Goal: Task Accomplishment & Management: Complete application form

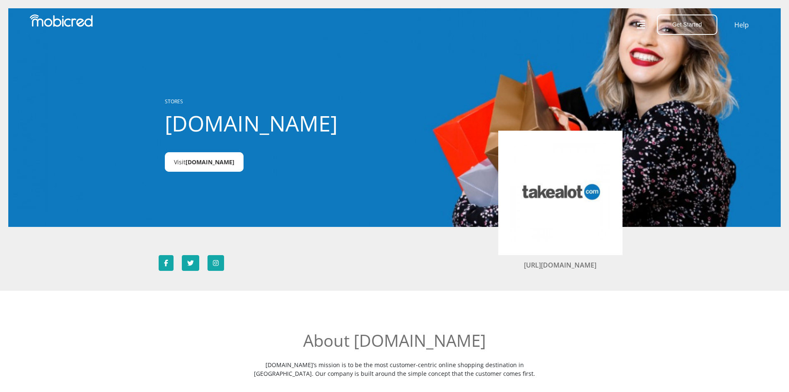
click at [207, 163] on span "Takealot.credit" at bounding box center [210, 162] width 49 height 8
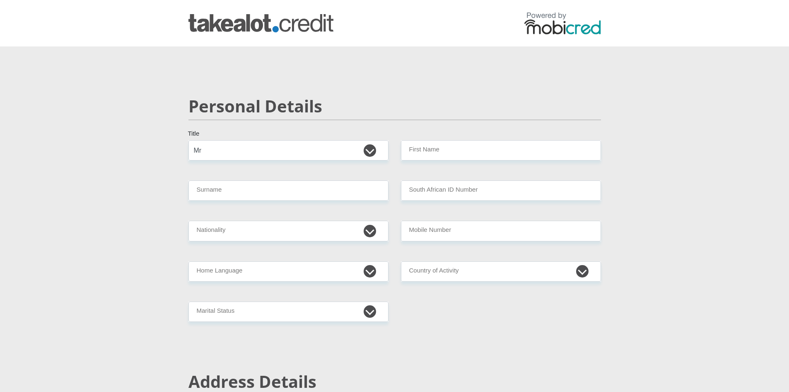
select select "Mr"
click at [427, 154] on input "First Name" at bounding box center [501, 150] width 200 height 20
click at [315, 191] on input "Surname" at bounding box center [289, 190] width 200 height 20
click at [435, 151] on input "LebogangAlfred" at bounding box center [501, 150] width 200 height 20
click at [435, 153] on input "LebogangAlfred" at bounding box center [501, 150] width 200 height 20
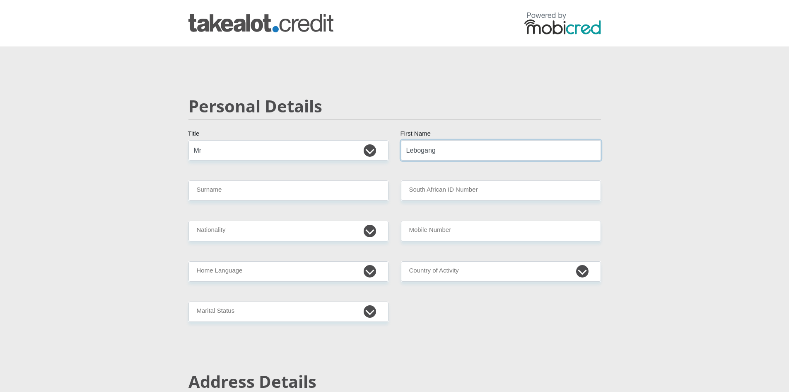
type input "Lebogang"
click at [237, 194] on input "Surname" at bounding box center [289, 190] width 200 height 20
type input "Tshekoesele"
click at [440, 193] on input "South African ID Number" at bounding box center [501, 190] width 200 height 20
type input "8012205550087"
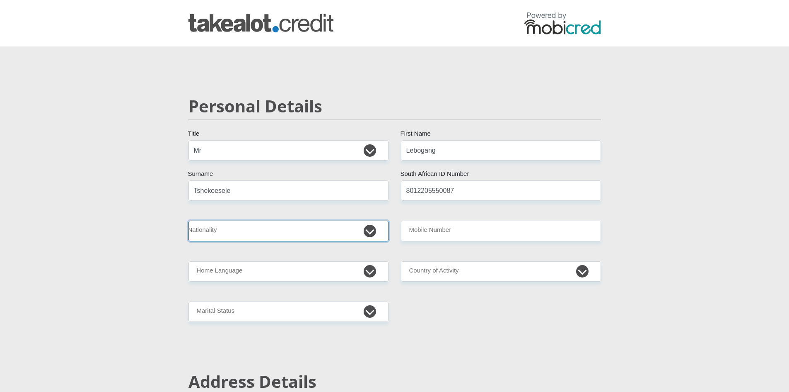
click at [315, 230] on select "South Africa Afghanistan Aland Islands Albania Algeria America Samoa American V…" at bounding box center [289, 230] width 200 height 20
select select "ZAF"
click at [189, 220] on select "South Africa Afghanistan Aland Islands Albania Algeria America Samoa American V…" at bounding box center [289, 230] width 200 height 20
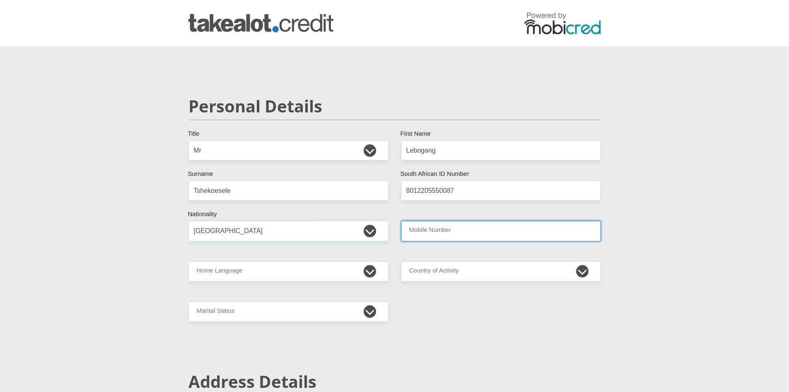
click at [501, 231] on input "Mobile Number" at bounding box center [501, 230] width 200 height 20
type input "0847018098"
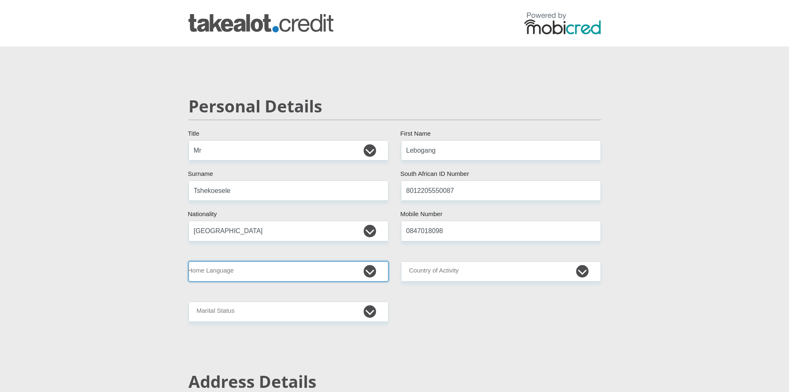
click at [373, 274] on select "Afrikaans English Sepedi South Ndebele Southern Sotho Swati Tsonga Tswana Venda…" at bounding box center [289, 271] width 200 height 20
select select "tsn"
click at [189, 261] on select "Afrikaans English Sepedi South Ndebele Southern Sotho Swati Tsonga Tswana Venda…" at bounding box center [289, 271] width 200 height 20
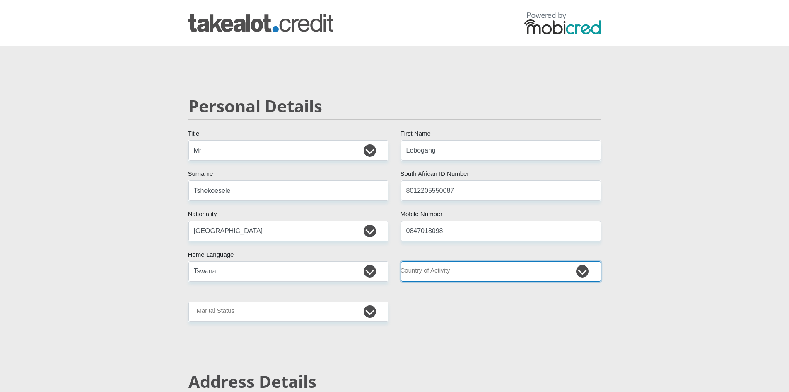
click at [582, 273] on select "South Africa Afghanistan Aland Islands Albania Algeria America Samoa American V…" at bounding box center [501, 271] width 200 height 20
select select "ZAF"
click at [401, 261] on select "South Africa Afghanistan Aland Islands Albania Algeria America Samoa American V…" at bounding box center [501, 271] width 200 height 20
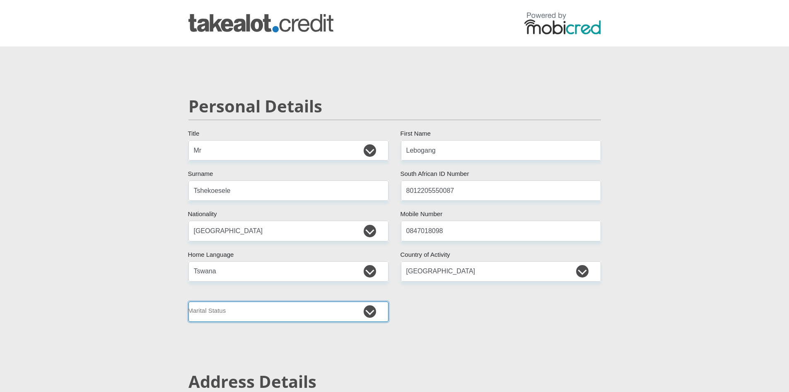
click at [368, 309] on select "Married ANC Single Divorced Widowed Married COP or Customary Law" at bounding box center [289, 311] width 200 height 20
select select "5"
click at [189, 301] on select "Married ANC Single Divorced Widowed Married COP or Customary Law" at bounding box center [289, 311] width 200 height 20
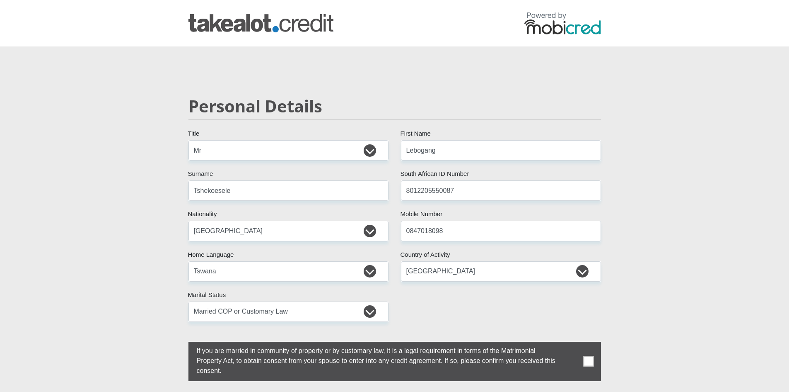
click at [592, 362] on span at bounding box center [588, 361] width 10 height 10
click at [180, 343] on input "checkbox" at bounding box center [180, 343] width 0 height 0
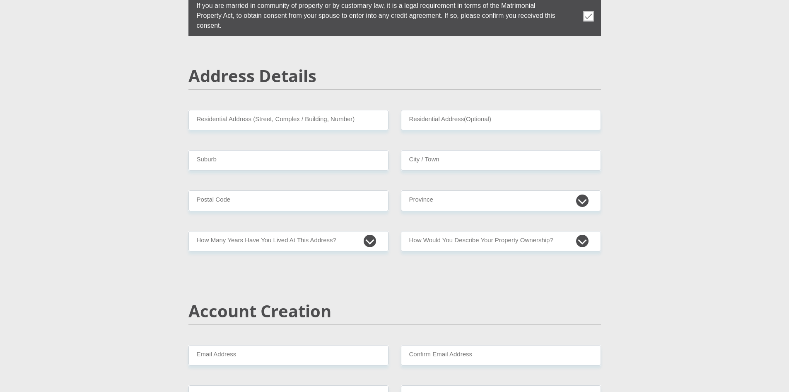
scroll to position [348, 0]
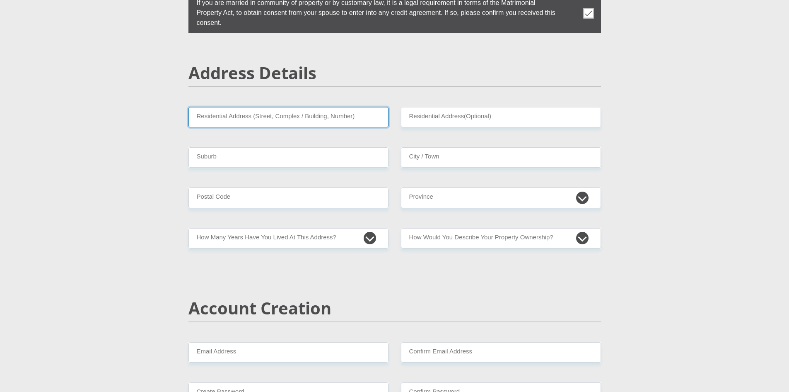
click at [294, 117] on input "Residential Address (Street, Complex / Building, Number)" at bounding box center [289, 117] width 200 height 20
type input "40 Paul Smit Road"
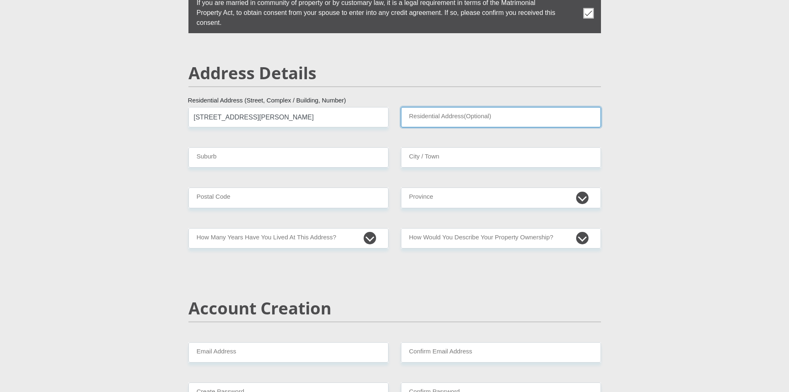
type input "Ravenswood"
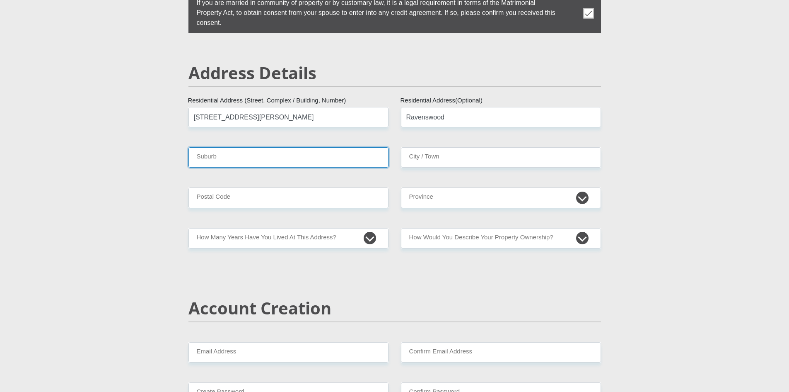
type input "Boksburg"
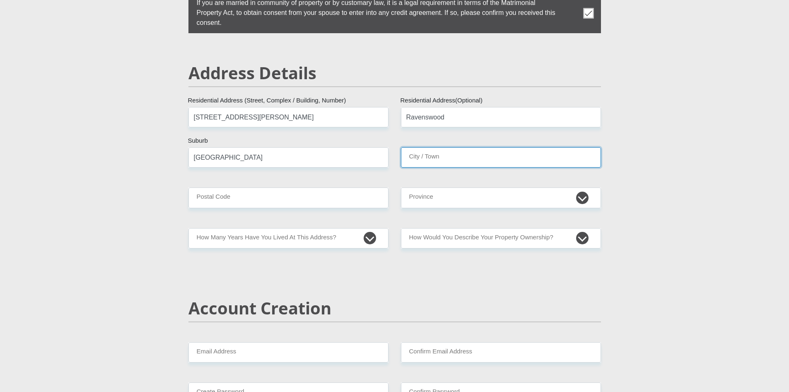
type input "Boksburg"
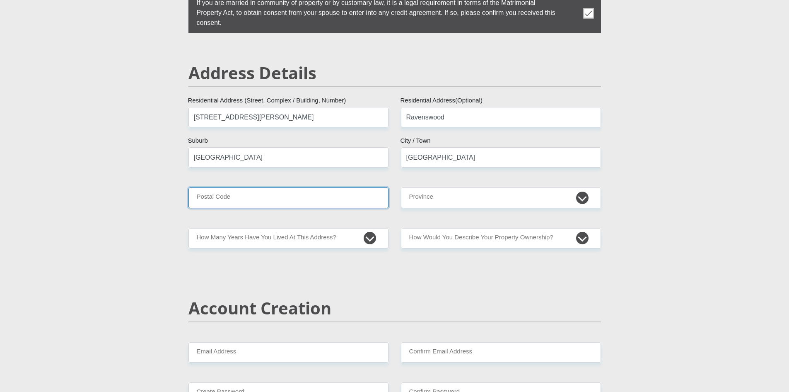
type input "1457"
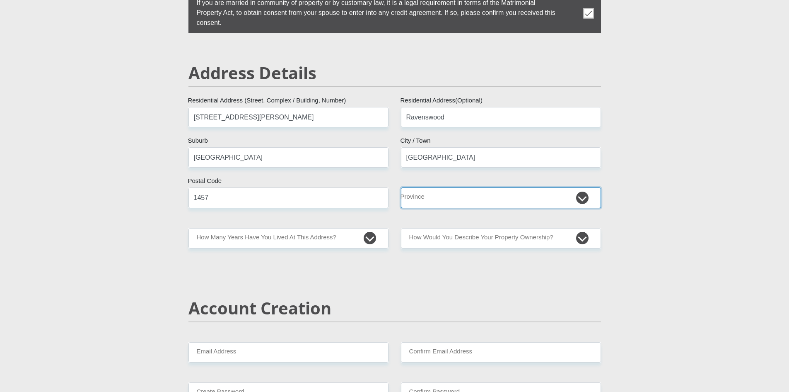
click at [582, 197] on select "Eastern Cape Free State Gauteng KwaZulu-Natal Limpopo Mpumalanga Northern Cape …" at bounding box center [501, 197] width 200 height 20
select select "Gauteng"
click at [401, 187] on select "Eastern Cape Free State Gauteng KwaZulu-Natal Limpopo Mpumalanga Northern Cape …" at bounding box center [501, 197] width 200 height 20
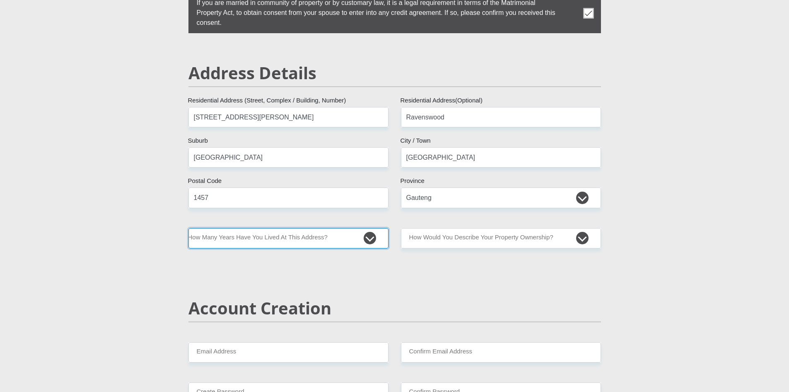
click at [372, 241] on select "less than 1 year 1-3 years 3-5 years 5+ years" at bounding box center [289, 238] width 200 height 20
select select "5"
click at [189, 228] on select "less than 1 year 1-3 years 3-5 years 5+ years" at bounding box center [289, 238] width 200 height 20
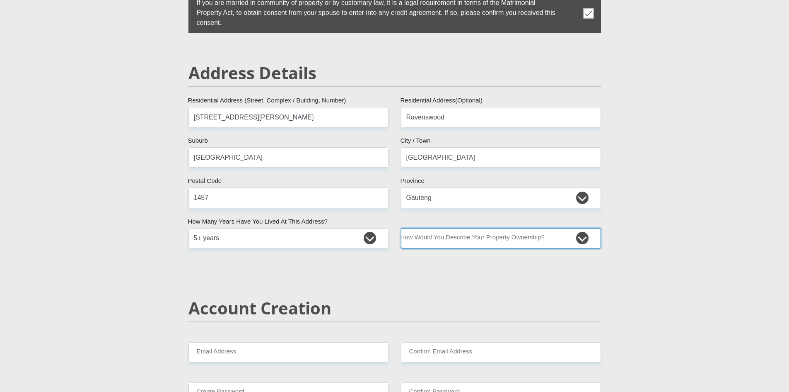
click at [584, 239] on select "Owned Rented Family Owned Company Dwelling" at bounding box center [501, 238] width 200 height 20
select select "Owned"
click at [401, 228] on select "Owned Rented Family Owned Company Dwelling" at bounding box center [501, 238] width 200 height 20
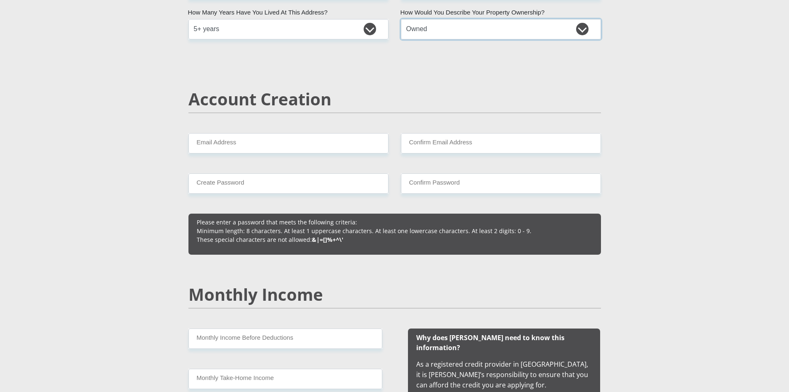
scroll to position [560, 0]
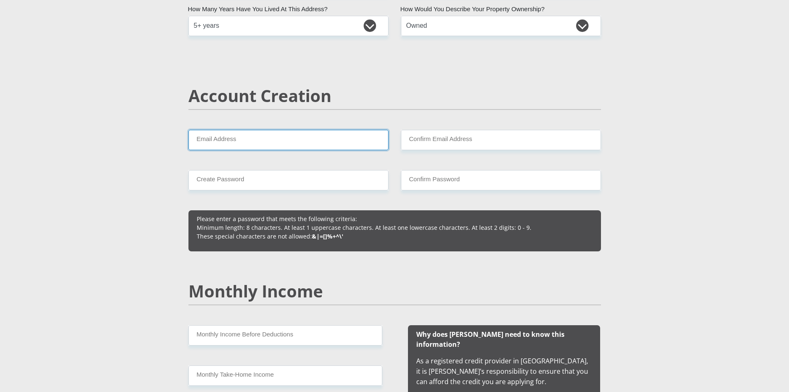
click at [258, 141] on input "Email Address" at bounding box center [289, 140] width 200 height 20
type input "lebogangt@live.co.za"
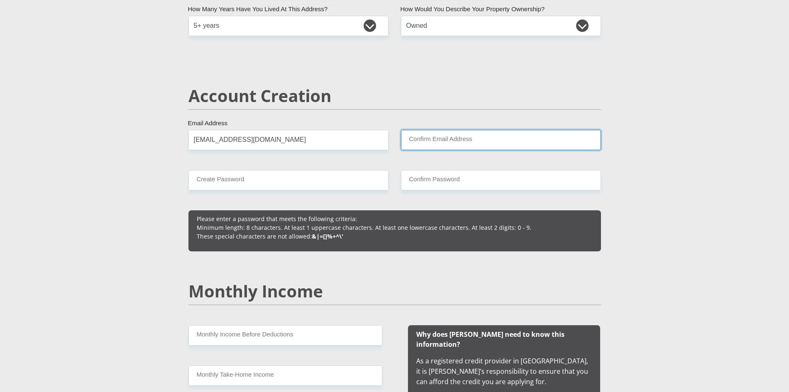
click at [427, 139] on input "Confirm Email Address" at bounding box center [501, 140] width 200 height 20
type input "lebogangt@live.co.za"
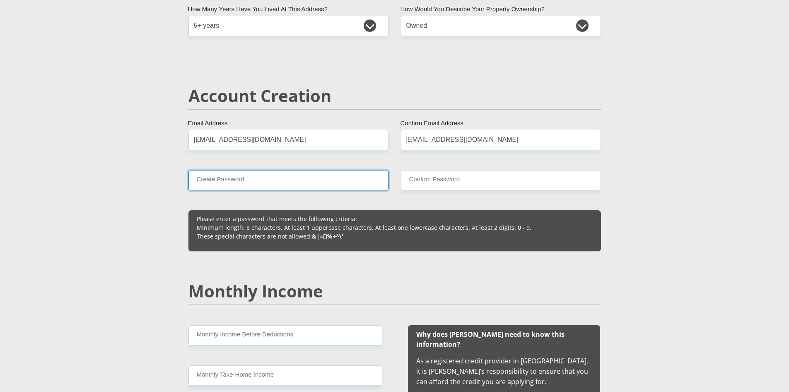
click at [327, 183] on input "Create Password" at bounding box center [289, 180] width 200 height 20
type input "Phatsimot711"
click at [434, 181] on input "Confirm Password" at bounding box center [501, 180] width 200 height 20
type input "Phatsimot711"
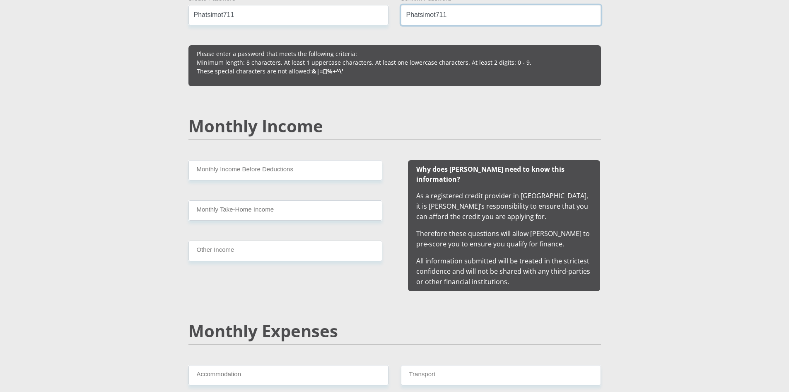
scroll to position [742, 0]
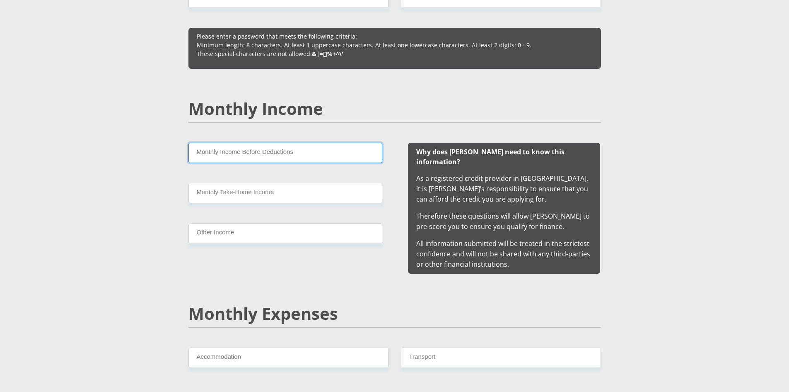
click at [236, 152] on input "Monthly Income Before Deductions" at bounding box center [286, 153] width 194 height 20
paste input "6721680"
click at [212, 154] on input "6721680" at bounding box center [286, 153] width 194 height 20
type input "67216.80"
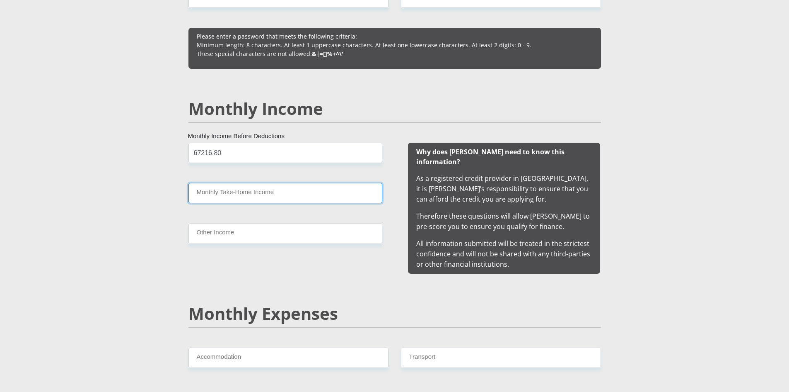
click at [293, 197] on input "Monthly Take-Home Income" at bounding box center [286, 193] width 194 height 20
paste input "4547991"
click at [213, 195] on input "4547991" at bounding box center [286, 193] width 194 height 20
type input "45479.91"
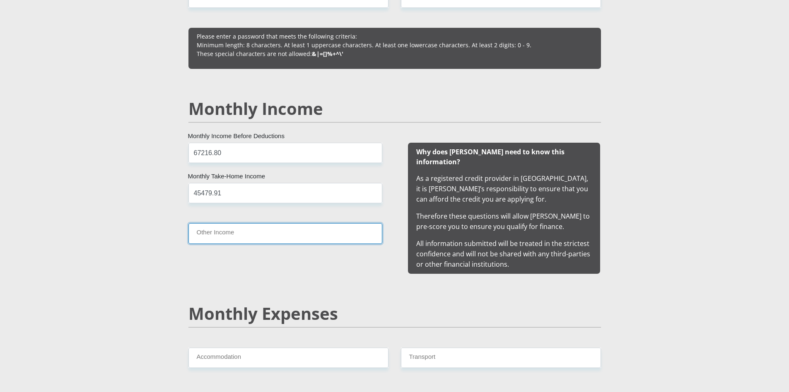
click at [242, 232] on input "Other Income" at bounding box center [286, 233] width 194 height 20
type input "0"
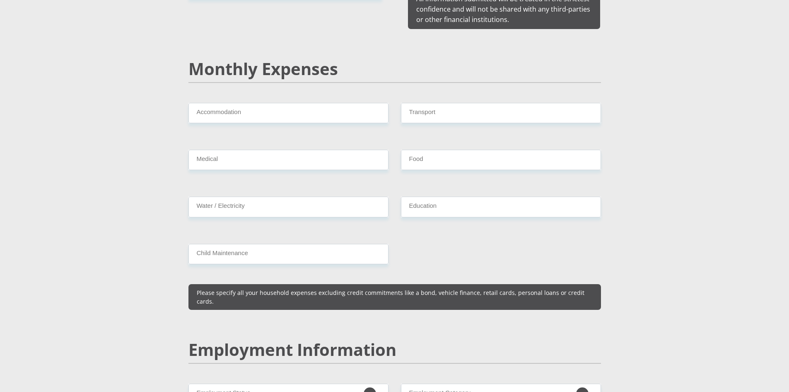
scroll to position [996, 0]
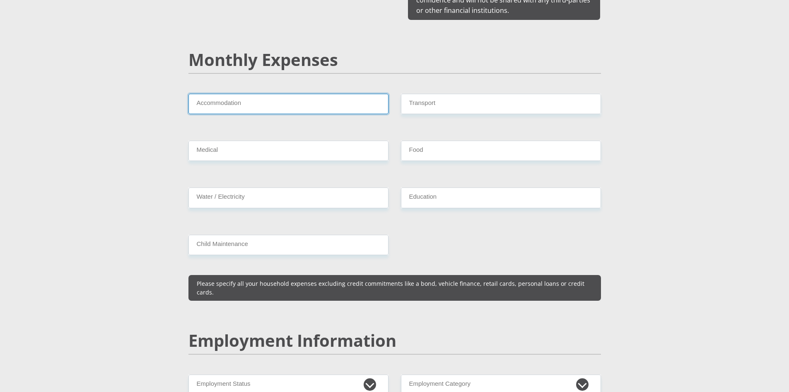
click at [255, 94] on input "Accommodation" at bounding box center [289, 104] width 200 height 20
type input "3150"
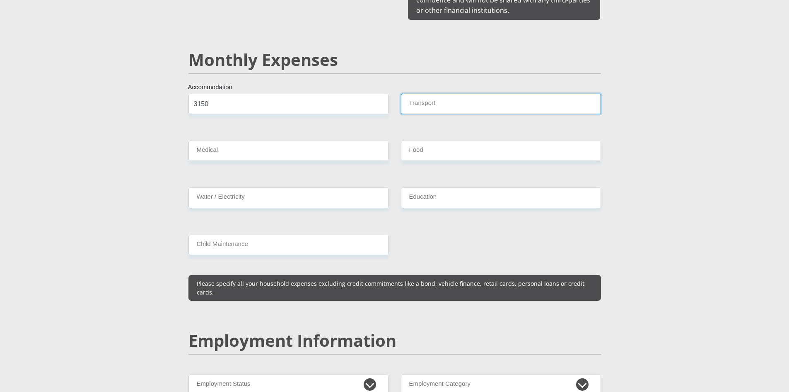
click at [421, 96] on input "Transport" at bounding box center [501, 104] width 200 height 20
type input "2500"
click at [284, 146] on input "Medical" at bounding box center [289, 150] width 200 height 20
type input "0"
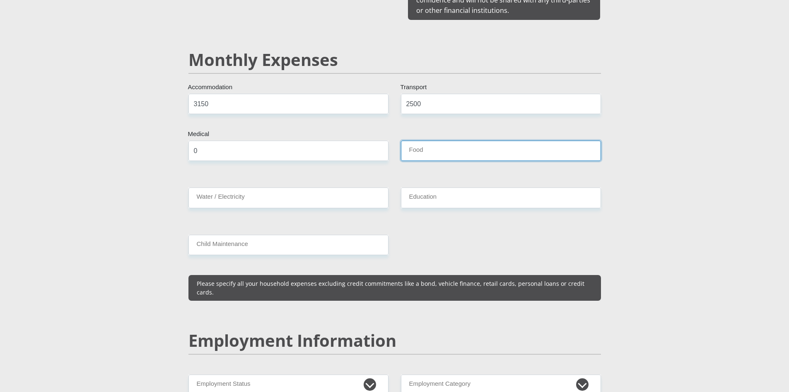
click at [446, 145] on input "Food" at bounding box center [501, 150] width 200 height 20
type input "3000"
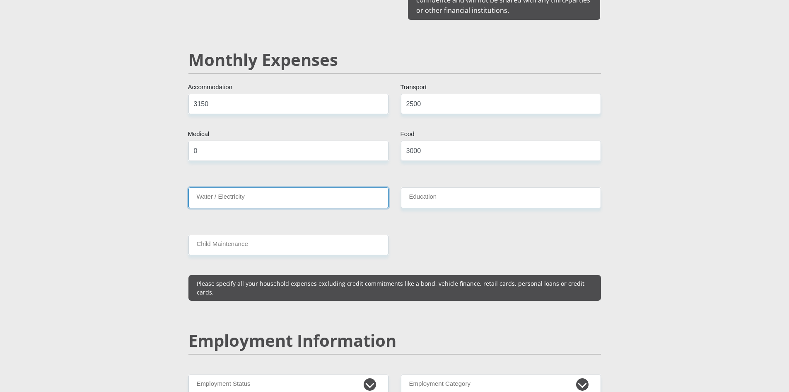
click at [288, 188] on input "Water / Electricity" at bounding box center [289, 197] width 200 height 20
type input "2500"
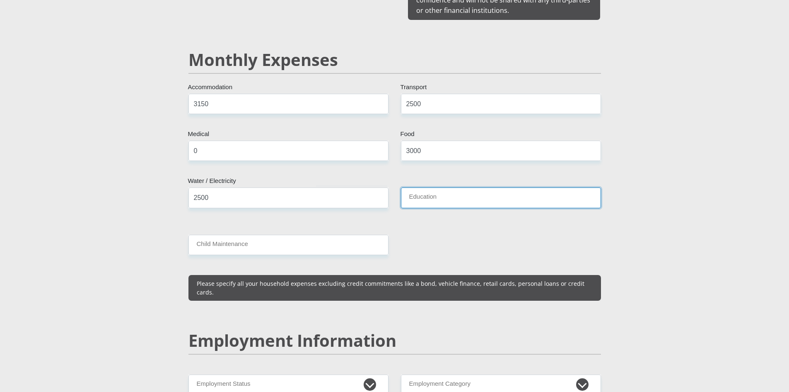
click at [458, 187] on input "Education" at bounding box center [501, 197] width 200 height 20
type input "4800"
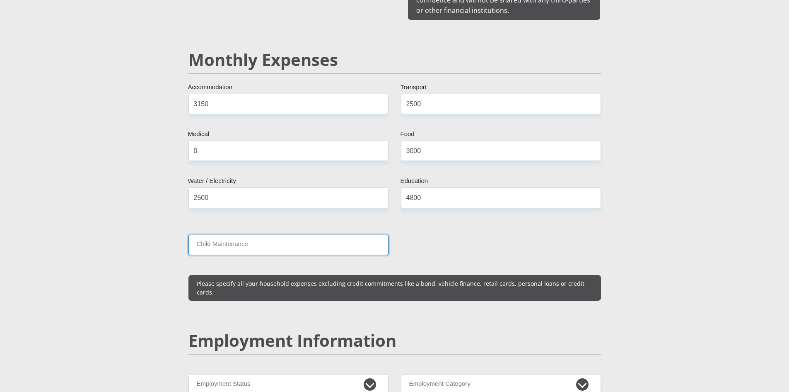
click at [312, 234] on input "Child Maintenance" at bounding box center [289, 244] width 200 height 20
drag, startPoint x: 232, startPoint y: 233, endPoint x: 179, endPoint y: 234, distance: 52.6
click at [179, 234] on div "Personal Details Mr Ms Mrs Dr Other Title Lebogang First Name Tshekoesele Surna…" at bounding box center [395, 352] width 472 height 2542
type input "0"
drag, startPoint x: 655, startPoint y: 227, endPoint x: 708, endPoint y: 231, distance: 53.6
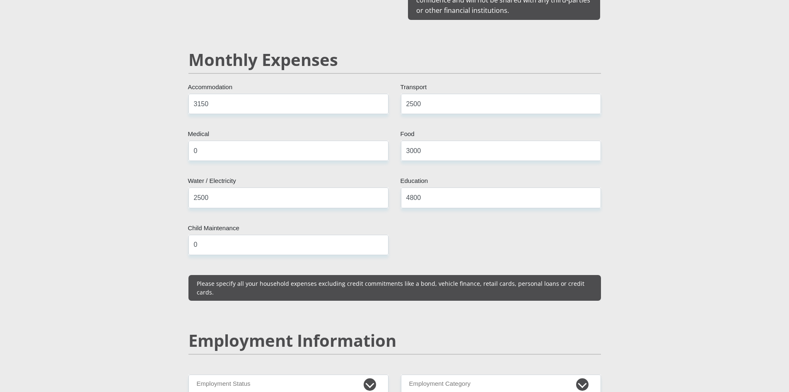
click at [655, 227] on section "Personal Details Mr Ms Mrs Dr Other Title Lebogang First Name Tshekoesele Surna…" at bounding box center [394, 352] width 789 height 2602
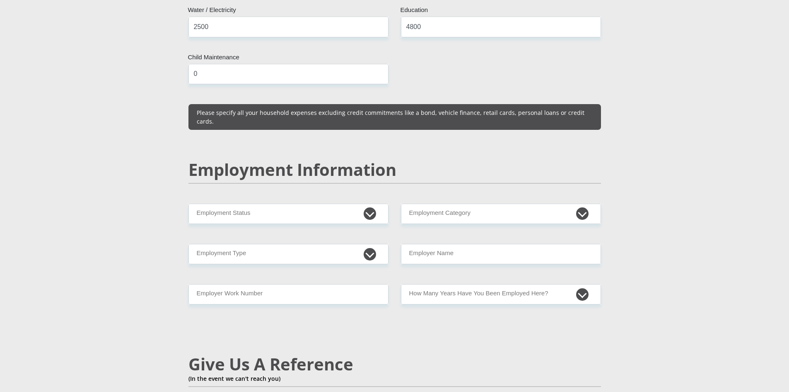
scroll to position [1207, 0]
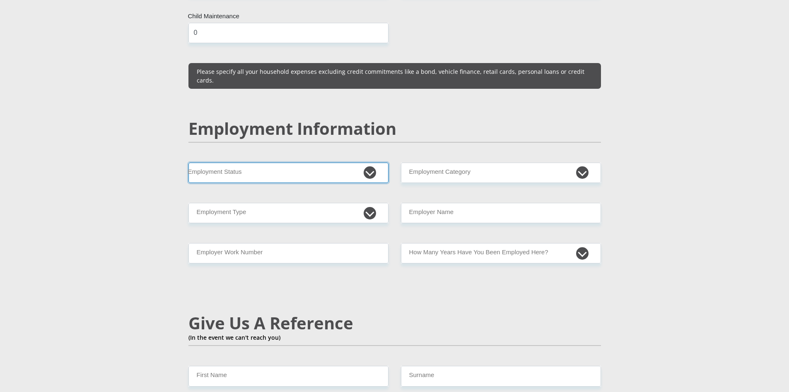
click at [370, 162] on select "Permanent/Full-time Part-time/Casual Contract Worker Self-Employed Housewife Re…" at bounding box center [289, 172] width 200 height 20
select select "1"
click at [189, 162] on select "Permanent/Full-time Part-time/Casual Contract Worker Self-Employed Housewife Re…" at bounding box center [289, 172] width 200 height 20
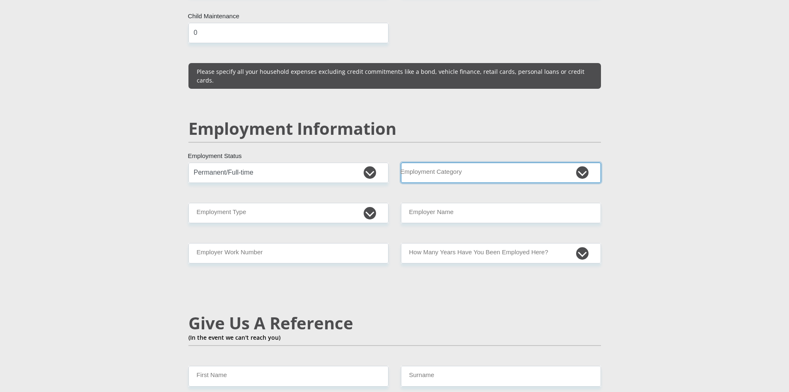
click at [585, 162] on select "AGRICULTURE ALCOHOL & TOBACCO CONSTRUCTION MATERIALS METALLURGY EQUIPMENT FOR R…" at bounding box center [501, 172] width 200 height 20
select select "57"
click at [401, 162] on select "AGRICULTURE ALCOHOL & TOBACCO CONSTRUCTION MATERIALS METALLURGY EQUIPMENT FOR R…" at bounding box center [501, 172] width 200 height 20
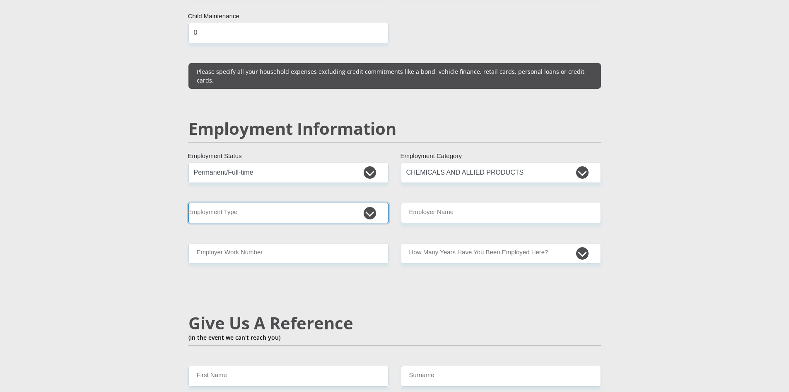
click at [372, 203] on select "College/Lecturer Craft Seller Creative Driver Executive Farmer Forces - Non Com…" at bounding box center [289, 213] width 200 height 20
select select "Production/Manufacturing"
click at [189, 203] on select "College/Lecturer Craft Seller Creative Driver Executive Farmer Forces - Non Com…" at bounding box center [289, 213] width 200 height 20
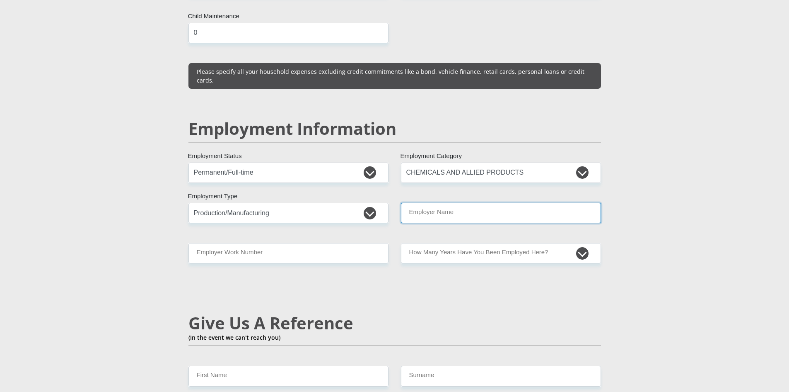
click at [548, 203] on input "Employer Name" at bounding box center [501, 213] width 200 height 20
click at [421, 203] on input "SasolChemicals" at bounding box center [501, 213] width 200 height 20
drag, startPoint x: 464, startPoint y: 196, endPoint x: 401, endPoint y: 195, distance: 63.0
click at [401, 203] on input "SasolChemicals" at bounding box center [501, 213] width 200 height 20
type input "Sasol"
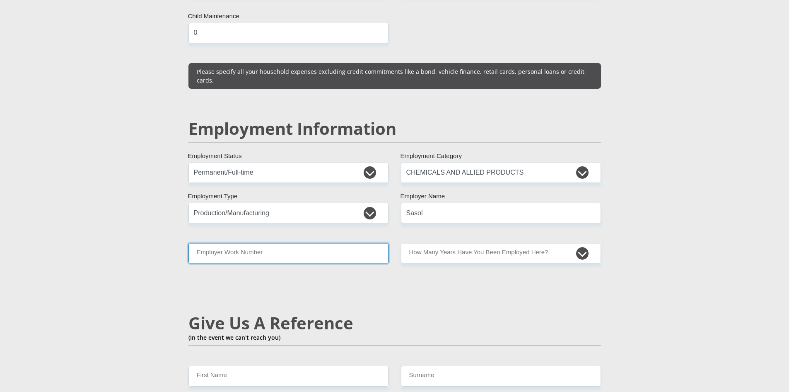
click at [293, 243] on input "Employer Work Number" at bounding box center [289, 253] width 200 height 20
click at [287, 243] on input "Employer Work Number" at bounding box center [289, 253] width 200 height 20
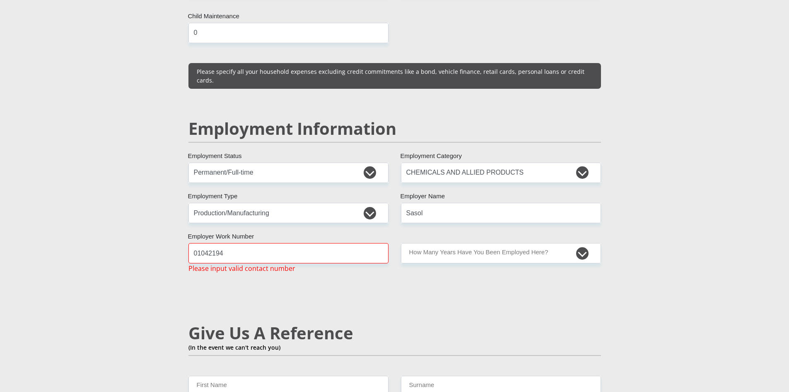
click at [285, 297] on div "Mr Ms Mrs Dr Other Title Lebogang First Name Tshekoesele Surname 8012205550087 …" at bounding box center [394, 139] width 425 height 2412
drag, startPoint x: 229, startPoint y: 232, endPoint x: 179, endPoint y: 238, distance: 49.7
click at [179, 238] on div "Personal Details Mr Ms Mrs Dr Other Title Lebogang First Name Tshekoesele Surna…" at bounding box center [395, 145] width 472 height 2552
type input "0"
click at [416, 261] on div "Mr Ms Mrs Dr Other Title Lebogang First Name Tshekoesele Surname 8012205550087 …" at bounding box center [394, 139] width 425 height 2412
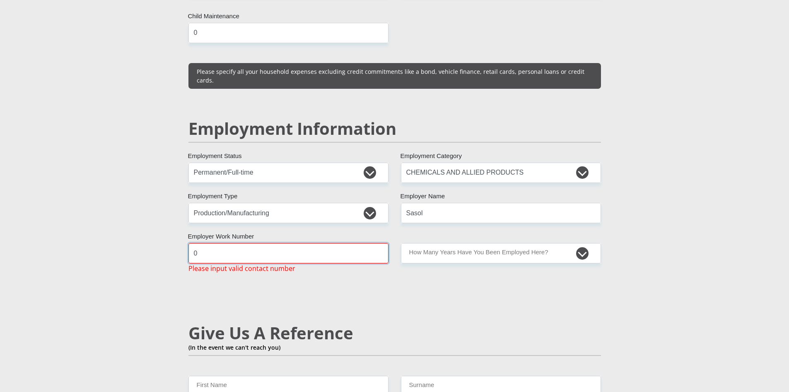
click at [208, 243] on input "0" at bounding box center [289, 253] width 200 height 20
click at [317, 283] on div "Mr Ms Mrs Dr Other Title Lebogang First Name Tshekoesele Surname 8012205550087 …" at bounding box center [394, 139] width 425 height 2412
click at [270, 243] on input "Employer Work Number" at bounding box center [289, 253] width 200 height 20
click at [249, 243] on input "Employer Work Number" at bounding box center [289, 253] width 200 height 20
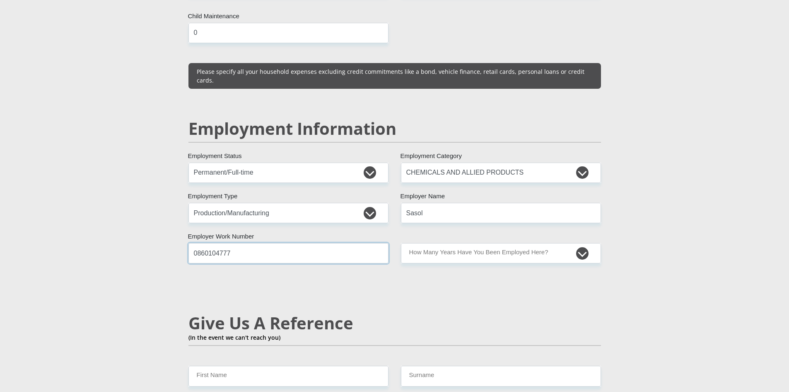
type input "0860104777"
click at [553, 243] on select "less than 1 year 1-3 years 3-5 years 5+ years" at bounding box center [501, 253] width 200 height 20
select select "48"
click at [401, 243] on select "less than 1 year 1-3 years 3-5 years 5+ years" at bounding box center [501, 253] width 200 height 20
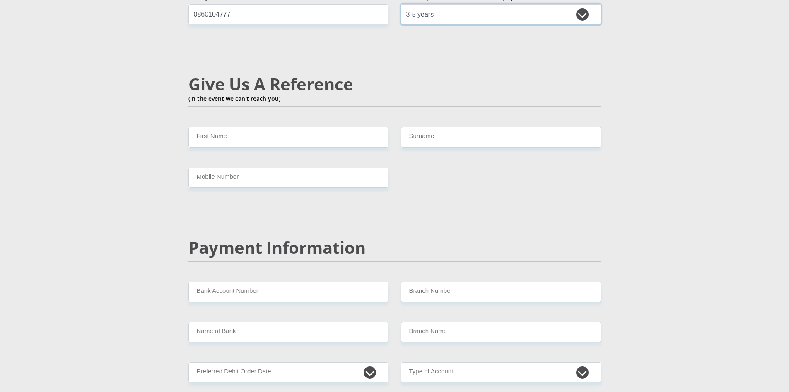
scroll to position [1449, 0]
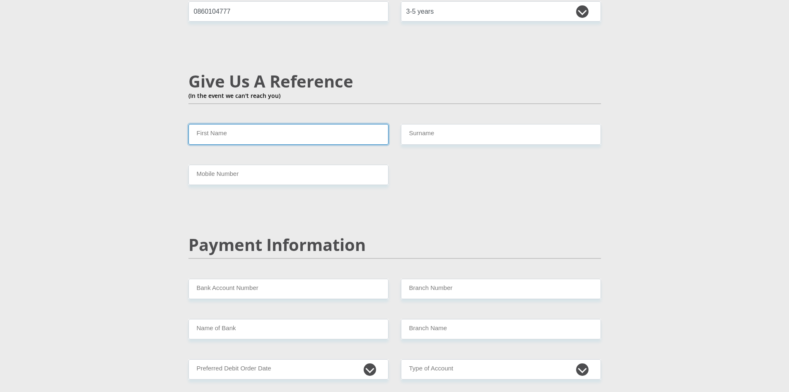
click at [300, 124] on input "First Name" at bounding box center [289, 134] width 200 height 20
click at [264, 124] on input "First Name" at bounding box center [289, 134] width 200 height 20
type input "Olebogeng"
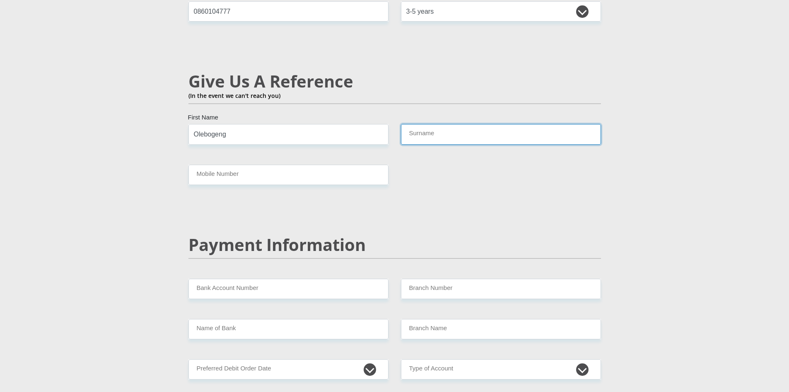
click at [442, 124] on input "Surname" at bounding box center [501, 134] width 200 height 20
type input "Tshekoesele"
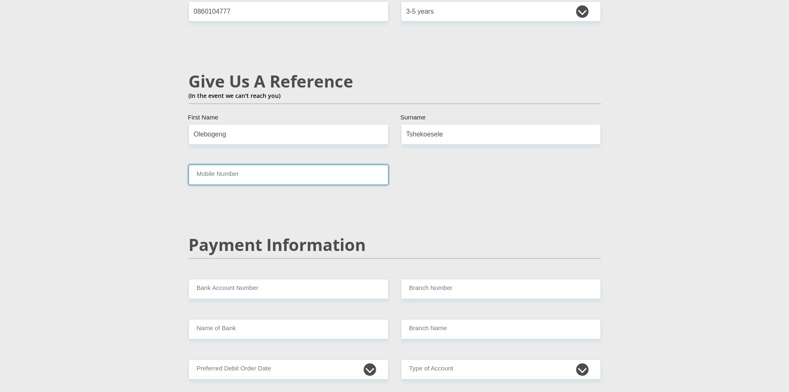
click at [292, 164] on input "Mobile Number" at bounding box center [289, 174] width 200 height 20
type input "0723839310"
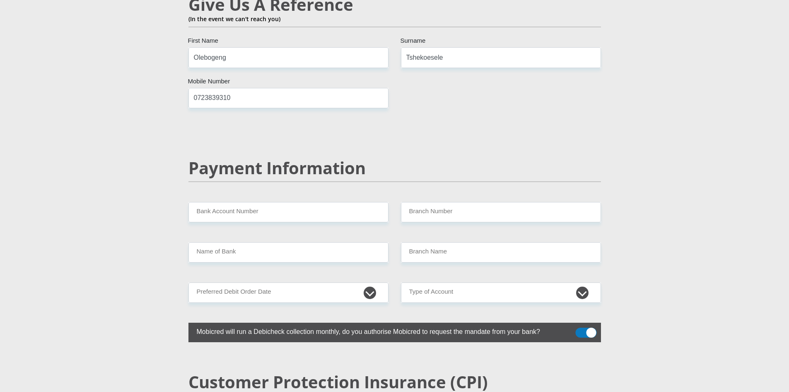
scroll to position [1552, 0]
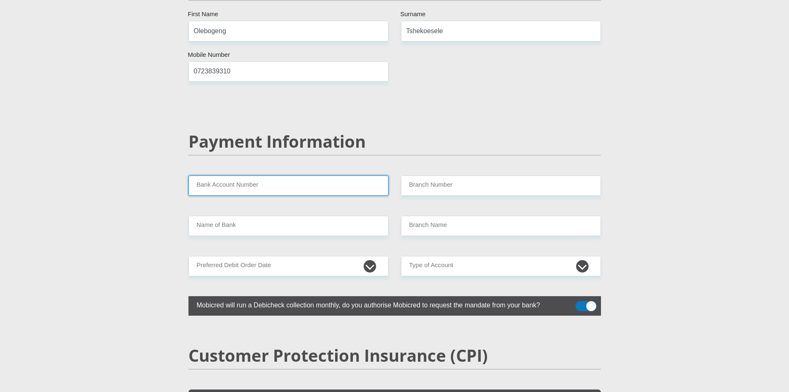
click at [297, 175] on input "Bank Account Number" at bounding box center [289, 185] width 200 height 20
type input "62620250176"
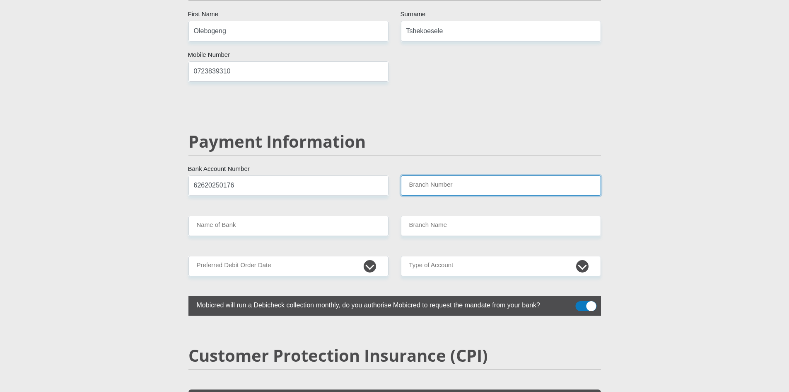
click at [452, 175] on input "Branch Number" at bounding box center [501, 185] width 200 height 20
type input "250655"
click at [344, 215] on input "Name of Bank" at bounding box center [289, 225] width 200 height 20
type input "FIRSTRAND BANK"
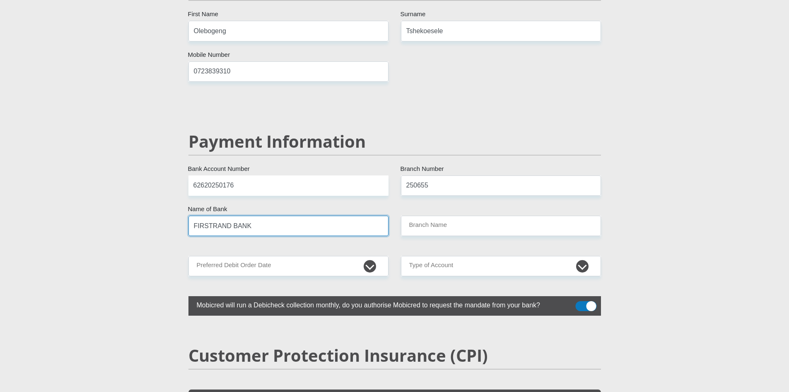
type input "BRANCH 560"
click at [324, 215] on input "FIRSTRAND BANK" at bounding box center [289, 225] width 200 height 20
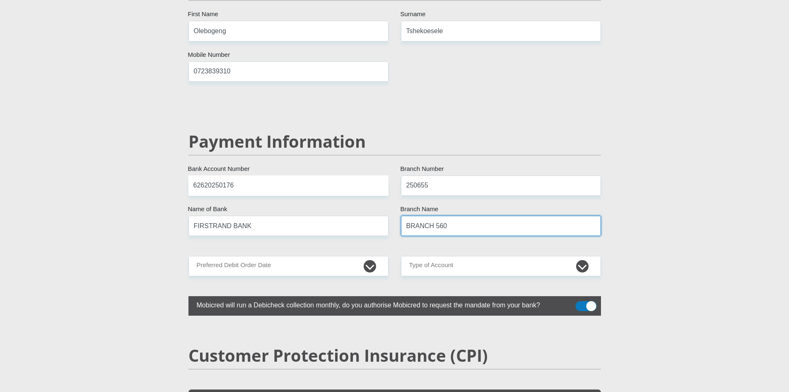
click at [469, 215] on input "BRANCH 560" at bounding box center [501, 225] width 200 height 20
drag, startPoint x: 259, startPoint y: 210, endPoint x: 168, endPoint y: 208, distance: 90.8
click at [263, 215] on input "FIRSTRAND BANK" at bounding box center [289, 225] width 200 height 20
click at [254, 215] on input "FIRSTRAND BANK" at bounding box center [289, 225] width 200 height 20
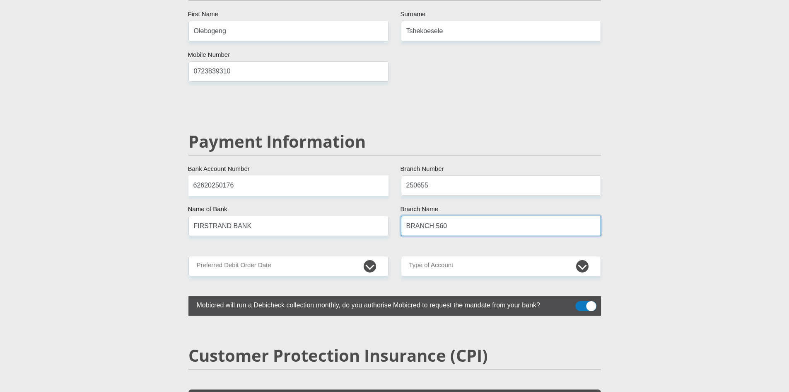
click at [454, 215] on input "BRANCH 560" at bounding box center [501, 225] width 200 height 20
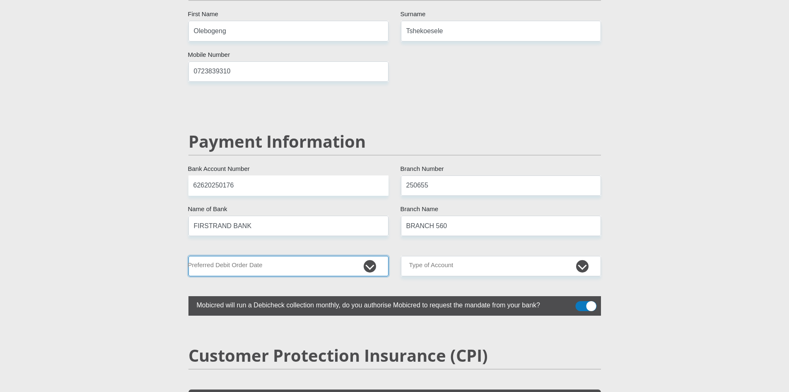
click at [314, 256] on select "1st 2nd 3rd 4th 5th 7th 18th 19th 20th 21st 22nd 23rd 24th 25th 26th 27th 28th …" at bounding box center [289, 266] width 200 height 20
select select "23"
click at [189, 256] on select "1st 2nd 3rd 4th 5th 7th 18th 19th 20th 21st 22nd 23rd 24th 25th 26th 27th 28th …" at bounding box center [289, 266] width 200 height 20
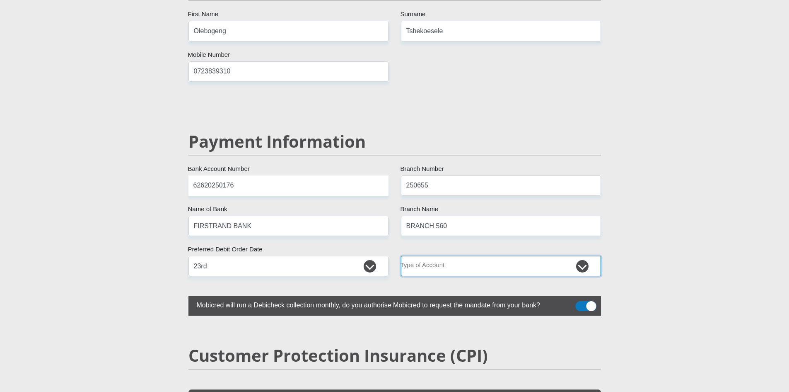
click at [583, 256] on select "Cheque Savings" at bounding box center [501, 266] width 200 height 20
select select "CUR"
click at [401, 256] on select "Cheque Savings" at bounding box center [501, 266] width 200 height 20
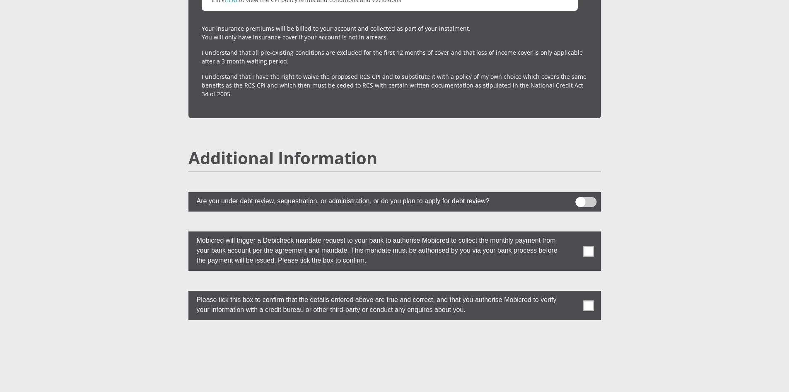
scroll to position [2191, 0]
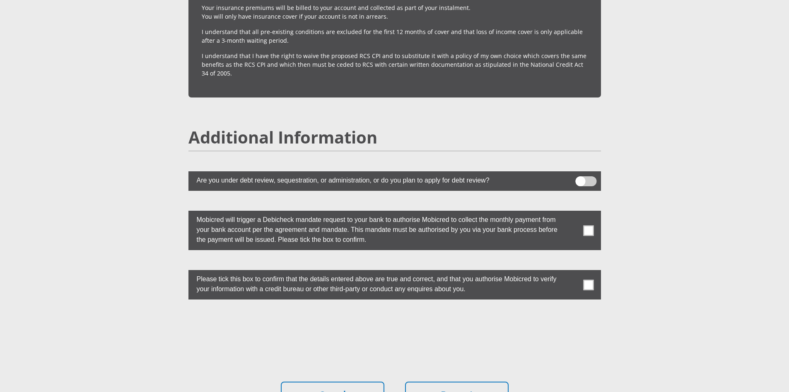
click at [587, 225] on span at bounding box center [588, 230] width 10 height 10
click at [572, 213] on input "checkbox" at bounding box center [572, 213] width 0 height 0
click at [588, 279] on span at bounding box center [588, 284] width 10 height 10
click at [572, 272] on input "checkbox" at bounding box center [572, 272] width 0 height 0
click at [466, 381] on button "Proceed" at bounding box center [457, 394] width 104 height 26
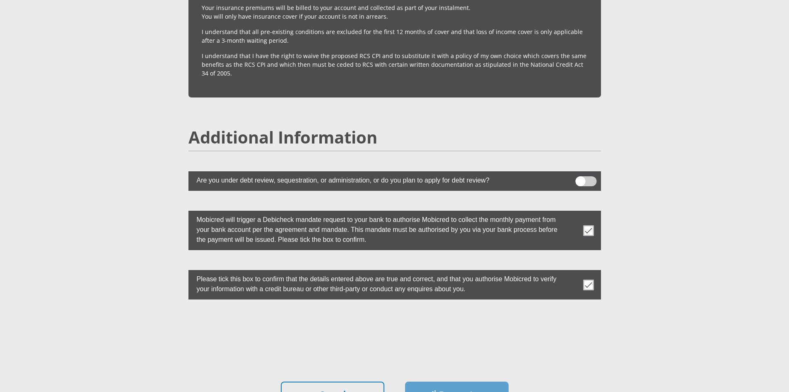
scroll to position [0, 0]
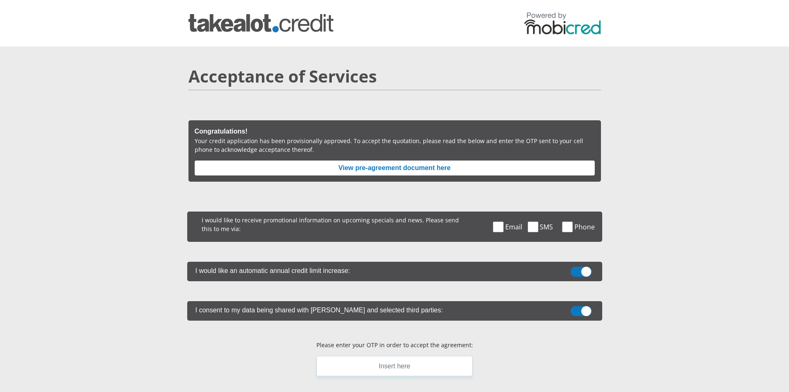
scroll to position [41, 0]
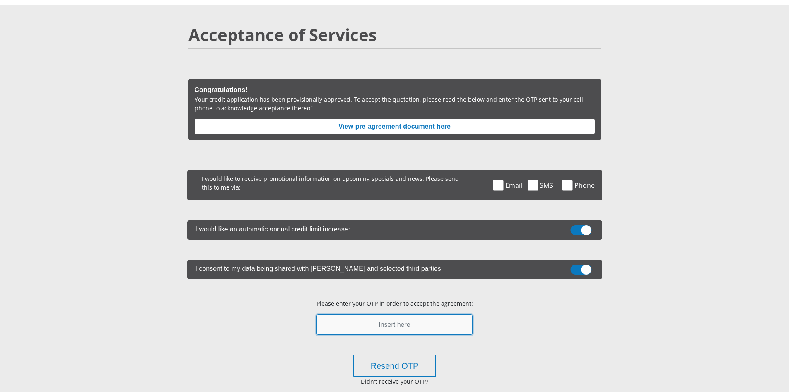
click at [397, 325] on input "text" at bounding box center [395, 324] width 156 height 20
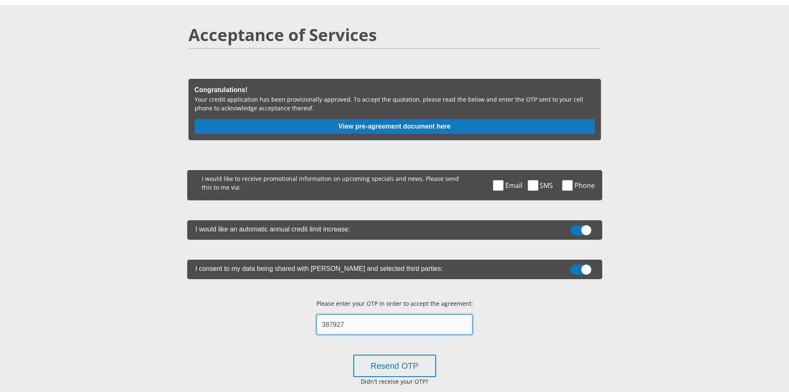
type input "387927"
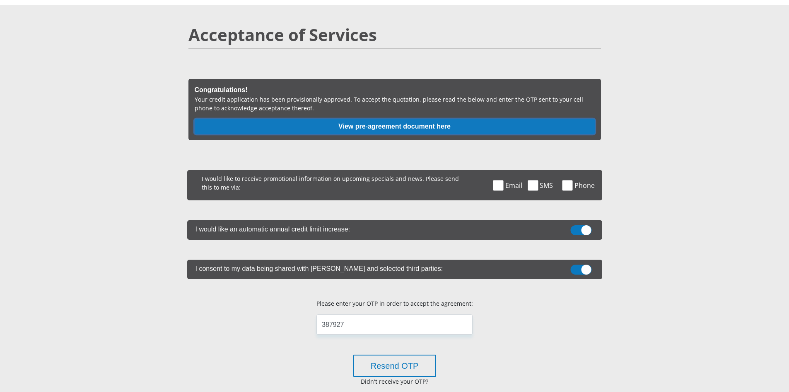
click at [388, 126] on button "View pre-agreement document here" at bounding box center [395, 126] width 400 height 15
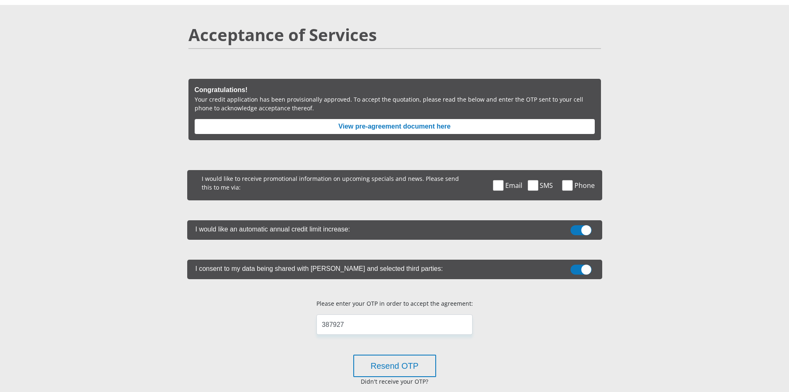
click at [498, 185] on span at bounding box center [498, 185] width 10 height 10
click at [508, 172] on input "Email" at bounding box center [508, 172] width 0 height 0
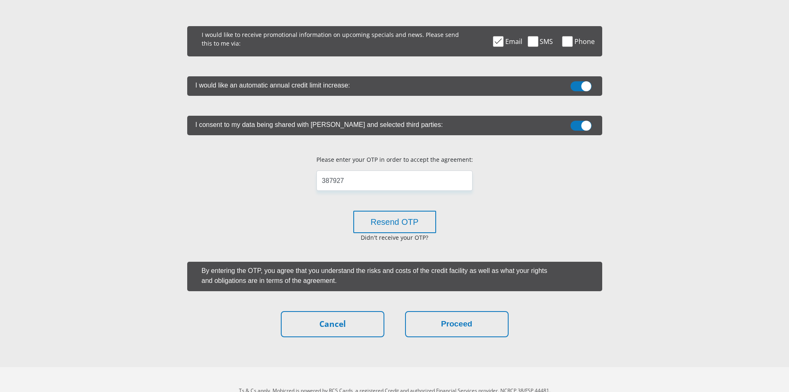
scroll to position [186, 0]
click at [457, 324] on button "Proceed" at bounding box center [457, 323] width 104 height 26
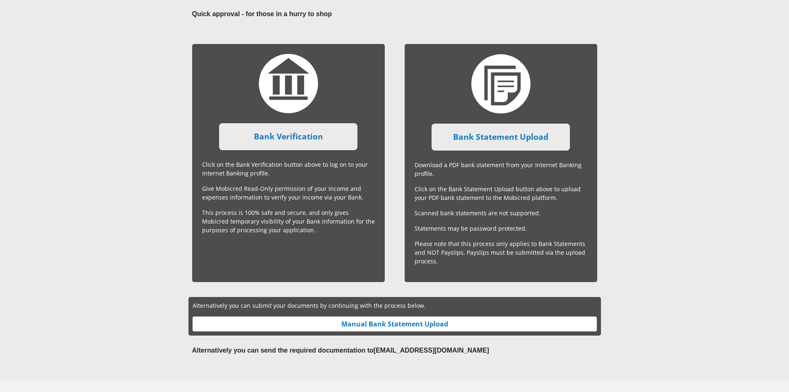
scroll to position [162, 0]
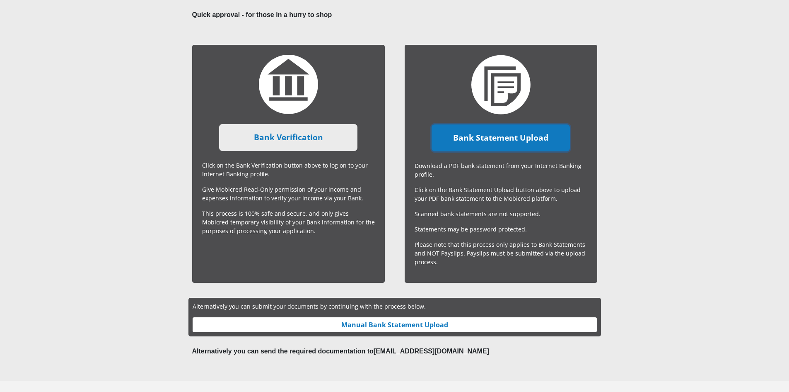
click at [522, 135] on link "Bank Statement Upload" at bounding box center [501, 137] width 138 height 27
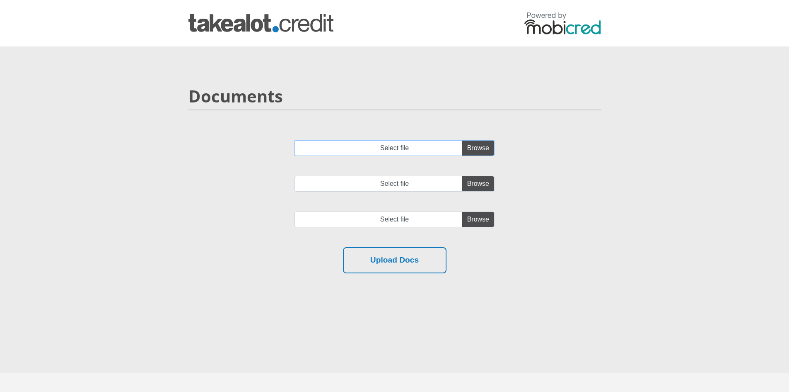
click at [478, 150] on input "Select file" at bounding box center [395, 148] width 200 height 16
type input "C:\fakepath\23 Sep 2025 - Staement.pdf"
click at [480, 183] on input "Select file" at bounding box center [395, 184] width 200 height 16
type input "C:\fakepath\23 Aug 2025 - Statement.pdf"
click at [473, 221] on input "file" at bounding box center [395, 219] width 200 height 16
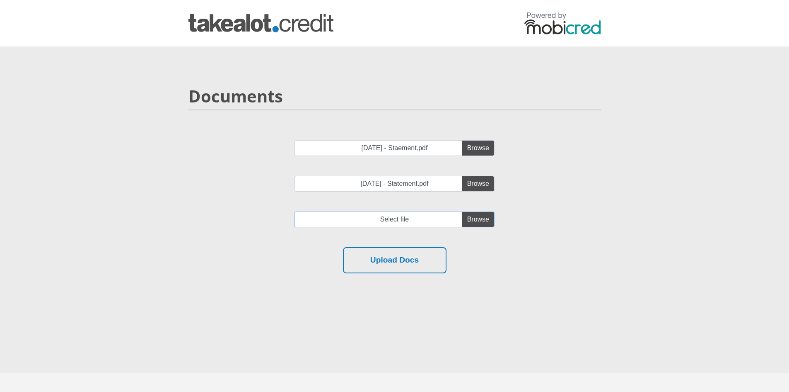
type input "C:\fakepath\24 Jul 2025 - Statement.pdf"
click at [403, 263] on button "Upload Docs" at bounding box center [395, 260] width 104 height 26
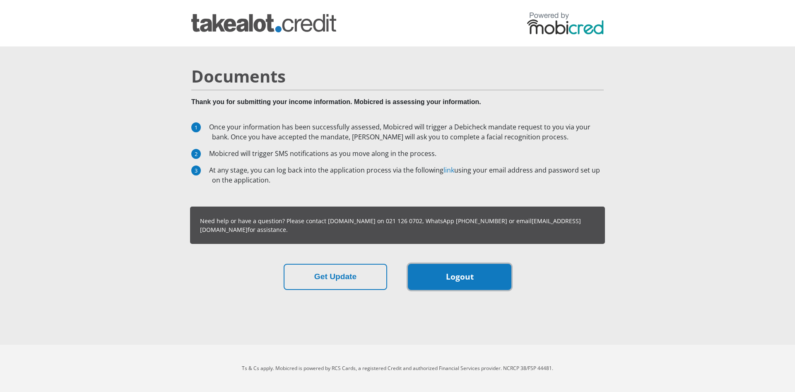
click at [452, 278] on link "Logout" at bounding box center [460, 276] width 104 height 26
